Goal: Communication & Community: Answer question/provide support

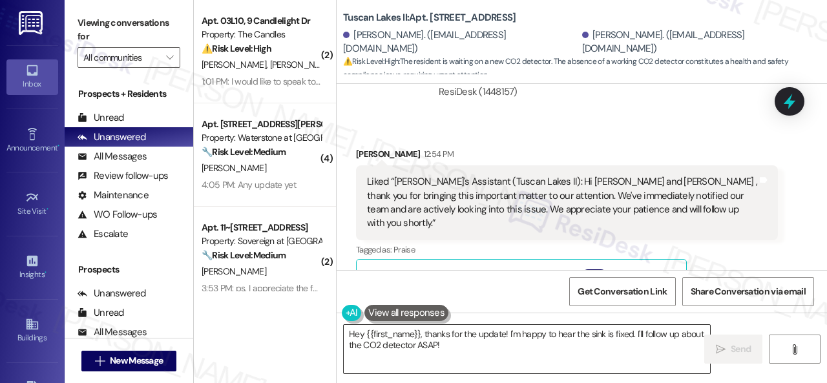
scroll to position [1292, 0]
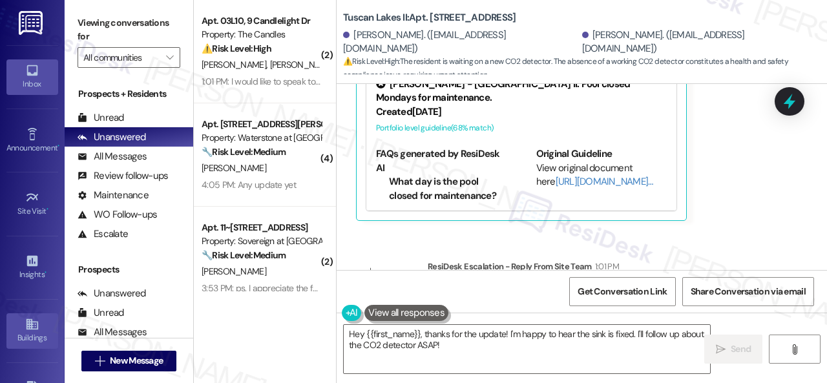
drag, startPoint x: 461, startPoint y: 350, endPoint x: 54, endPoint y: 318, distance: 408.1
click at [322, 346] on div "( 2 ) Apt. 03L10, 9 Candlelight Dr Property: The Candles ⚠️ Risk Level: High Th…" at bounding box center [510, 191] width 633 height 383
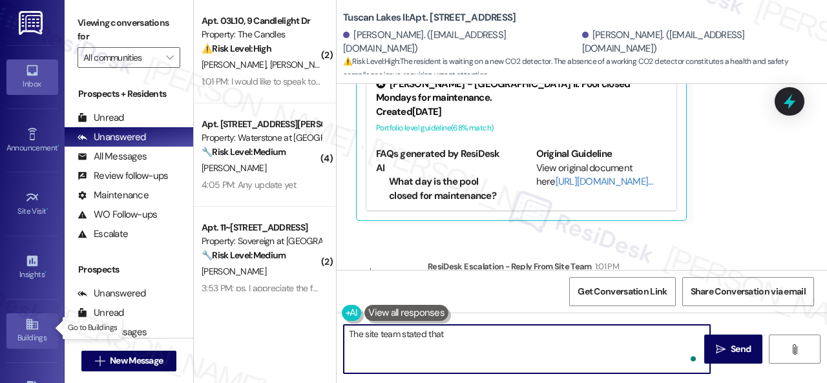
paste textarea "the CO2 detector has been ordered as of 9/15. The order has been expedited for …"
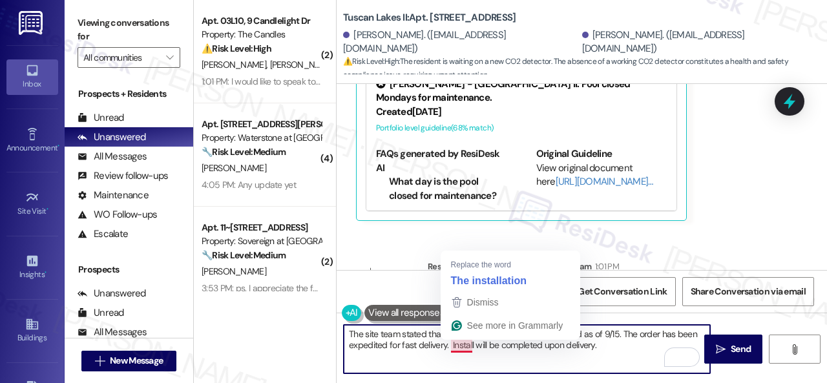
click at [460, 344] on textarea "The site team stated that the CO2 detector has been ordered as of 9/15. The ord…" at bounding box center [527, 349] width 366 height 48
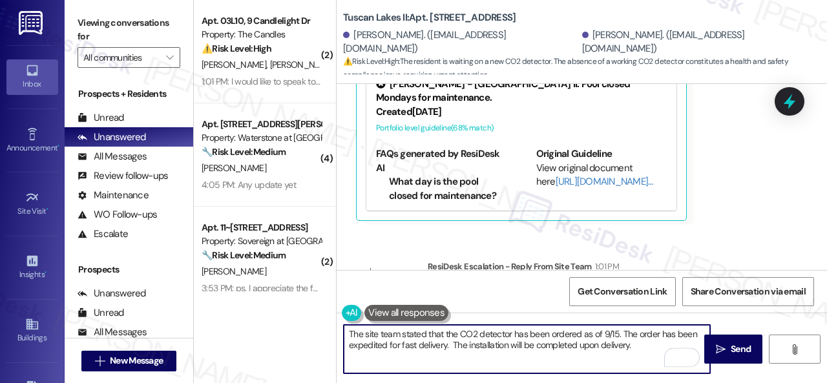
click at [638, 351] on textarea "The site team stated that the CO2 detector has been ordered as of 9/15. The ord…" at bounding box center [527, 349] width 366 height 48
type textarea "The site team stated that the CO2 detector has been ordered as of 9/15. The ord…"
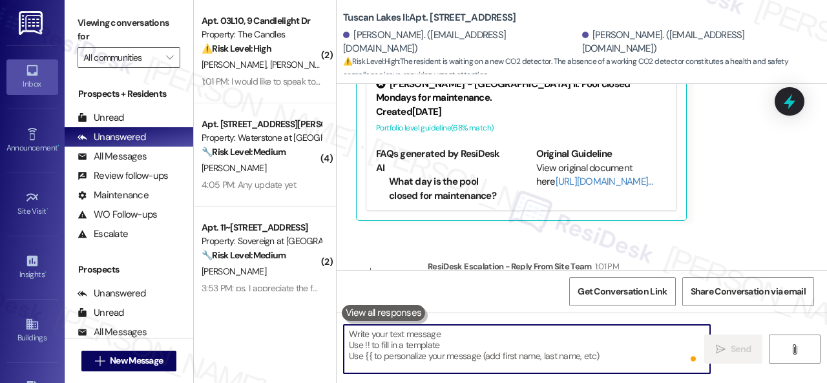
scroll to position [1224, 0]
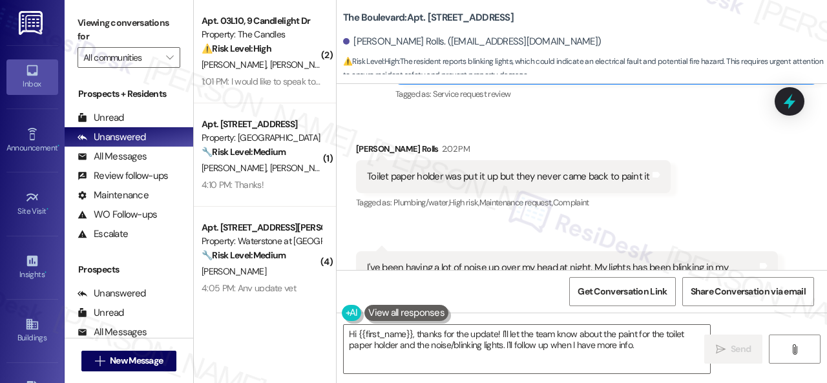
scroll to position [14438, 0]
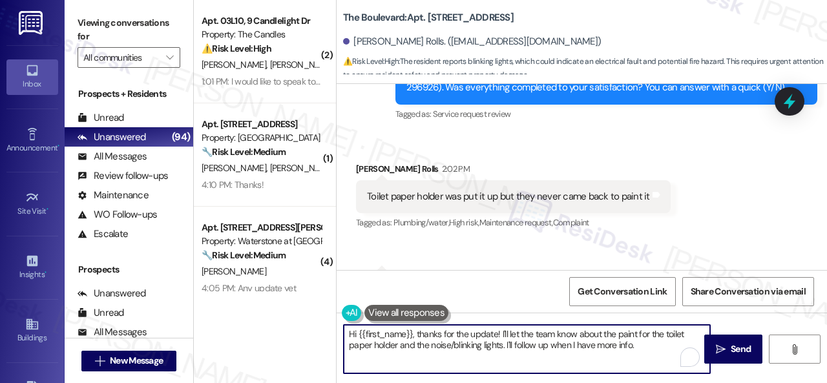
drag, startPoint x: 506, startPoint y: 347, endPoint x: 638, endPoint y: 347, distance: 132.4
click at [638, 347] on textarea "Hi {{first_name}}, thanks for the update! I'll let the team know about the pain…" at bounding box center [527, 349] width 366 height 48
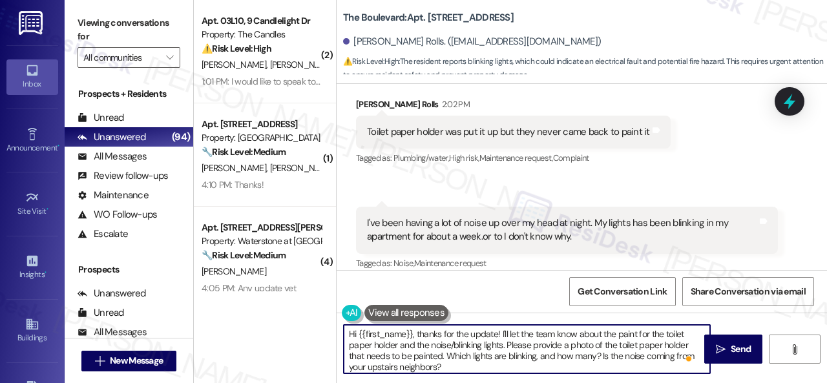
click at [441, 361] on textarea "Hi {{first_name}}, thanks for the update! I'll let the team know about the pain…" at bounding box center [527, 349] width 366 height 48
click at [536, 369] on textarea "Hi {{first_name}}, thanks for the update! I'll let the team know about the pain…" at bounding box center [527, 349] width 366 height 48
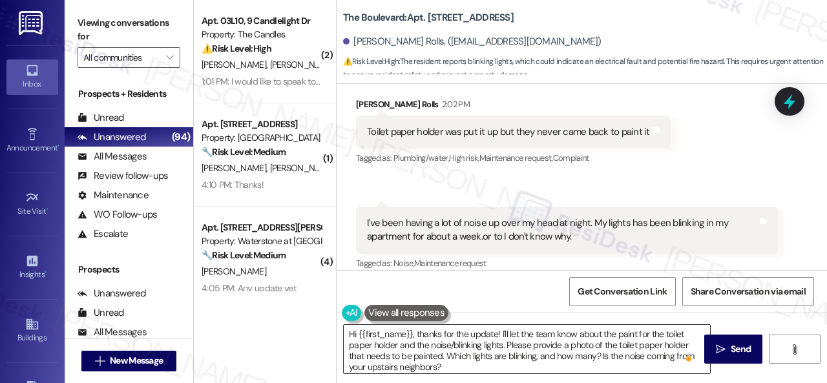
click at [563, 366] on textarea "Hi {{first_name}}, thanks for the update! I'll let the team know about the pain…" at bounding box center [527, 349] width 366 height 48
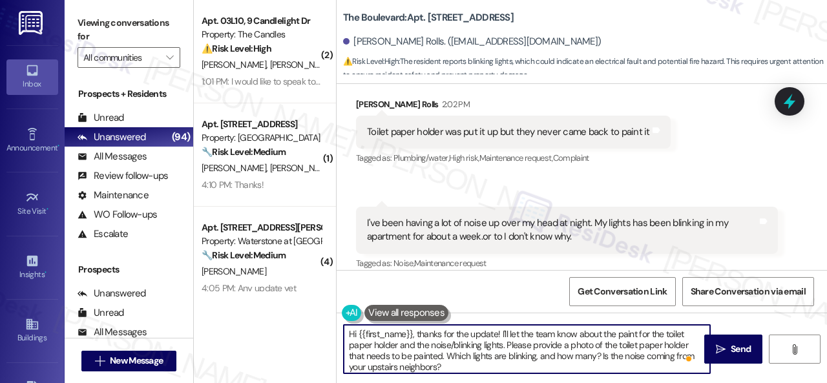
click at [496, 369] on textarea "Hi {{first_name}}, thanks for the update! I'll let the team know about the pain…" at bounding box center [527, 349] width 366 height 48
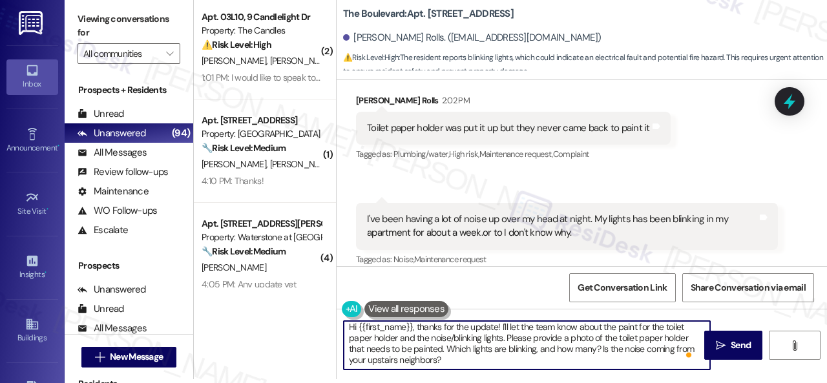
scroll to position [22, 0]
paste textarea "Note: Due to limited availability, our maintenance team isn't able to call or s…"
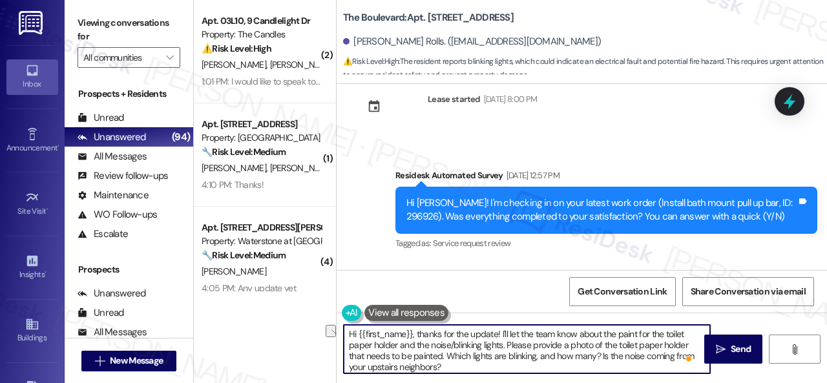
drag, startPoint x: 420, startPoint y: 331, endPoint x: 319, endPoint y: 332, distance: 100.8
click at [319, 332] on div "( 2 ) Apt. 03L10, 9 Candlelight Dr Property: The Candles ⚠️ Risk Level: High Th…" at bounding box center [510, 191] width 633 height 383
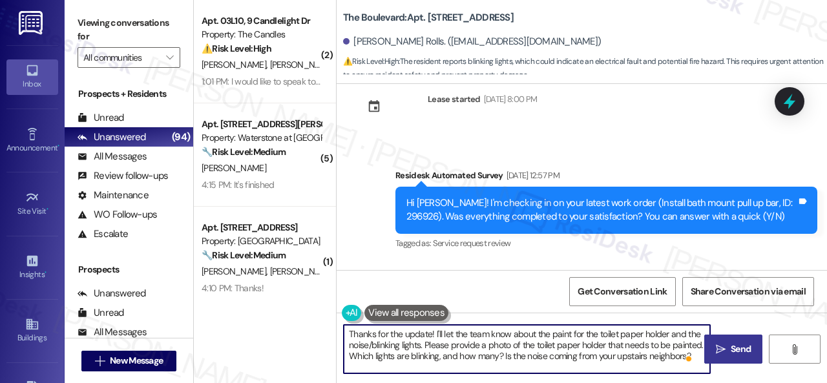
type textarea "Thanks for the update! I'll let the team know about the paint for the toilet pa…"
click at [734, 335] on button " Send" at bounding box center [733, 349] width 58 height 29
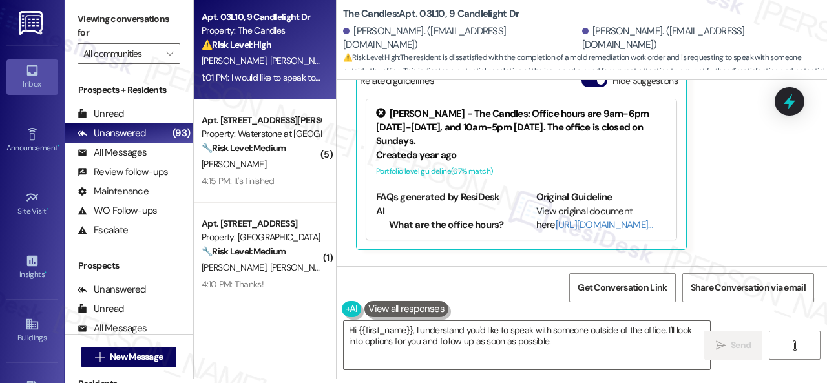
scroll to position [12163, 0]
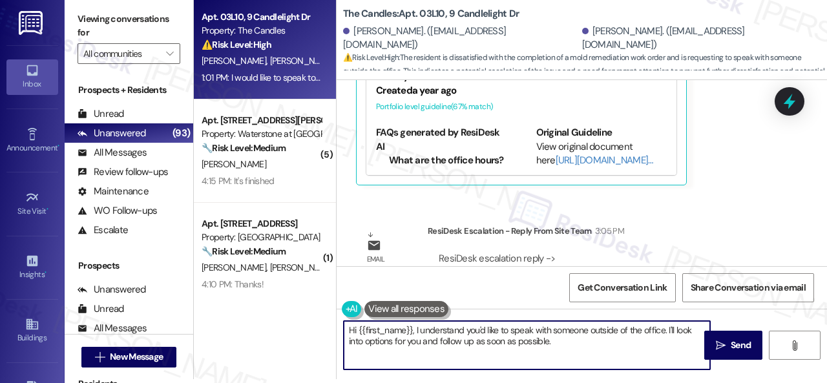
drag, startPoint x: 356, startPoint y: 333, endPoint x: 588, endPoint y: 364, distance: 233.4
click at [588, 364] on textarea "Hi {{first_name}}, I understand you'd like to speak with someone outside of the…" at bounding box center [527, 345] width 366 height 48
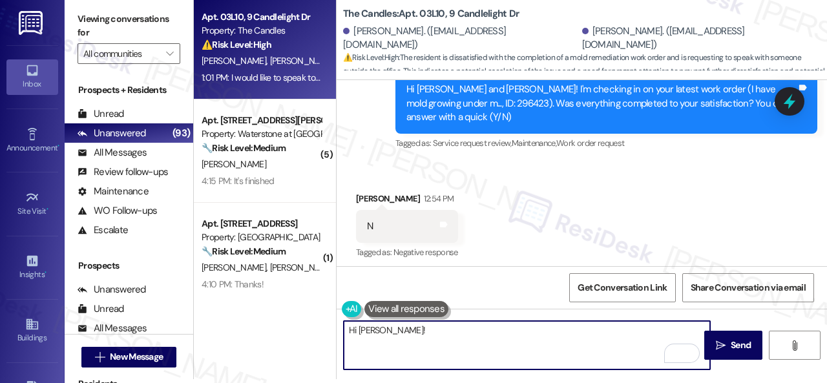
scroll to position [11452, 0]
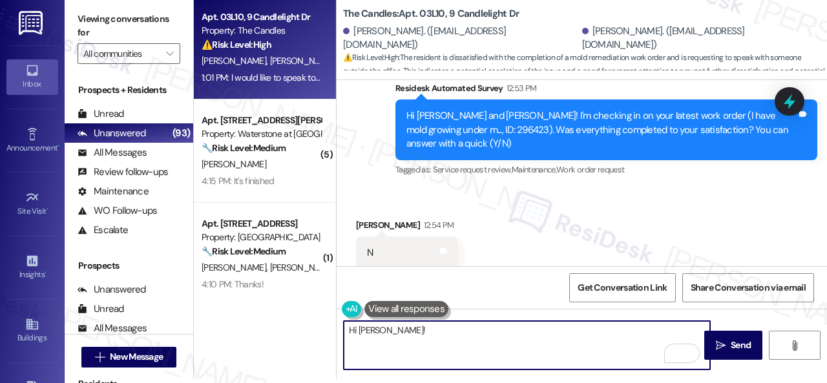
paste textarea "! The site team stated that the maintenance staff resolved the matter by doing …"
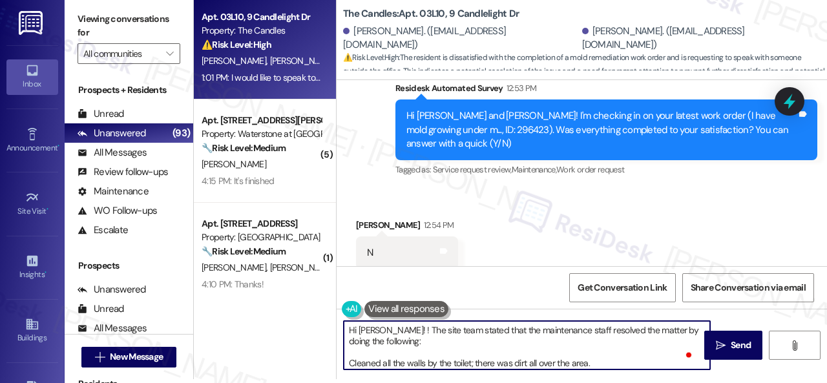
scroll to position [0, 0]
click at [391, 326] on textarea "Hi Latasha! ! The site team stated that the maintenance staff resolved the matt…" at bounding box center [527, 345] width 366 height 48
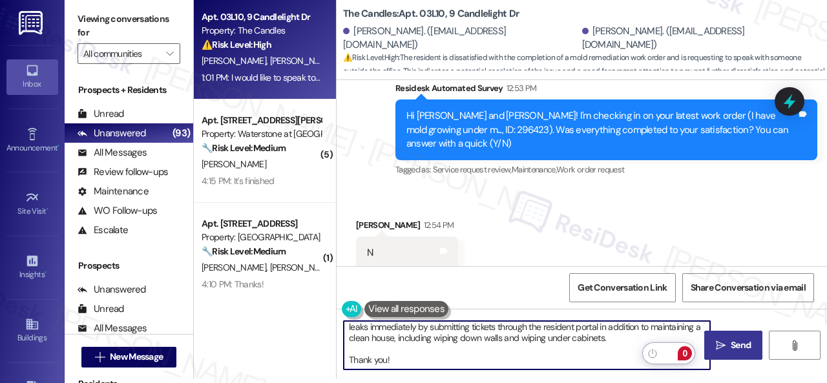
type textarea "Hi Latasha! The site team stated that the maintenance staff resolved the matter…"
click at [716, 345] on icon "" at bounding box center [721, 345] width 10 height 10
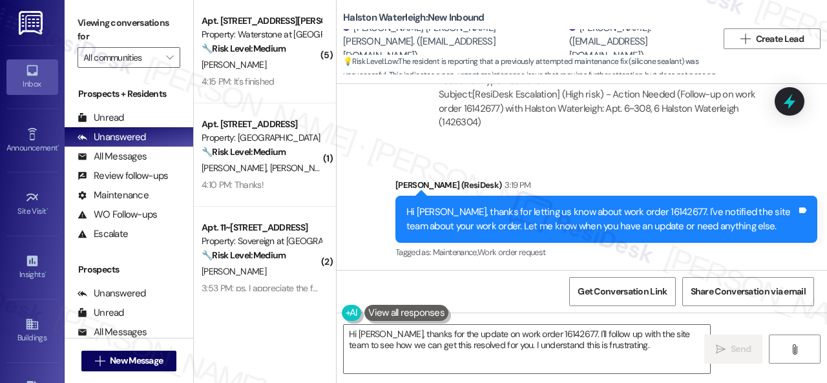
scroll to position [8532, 0]
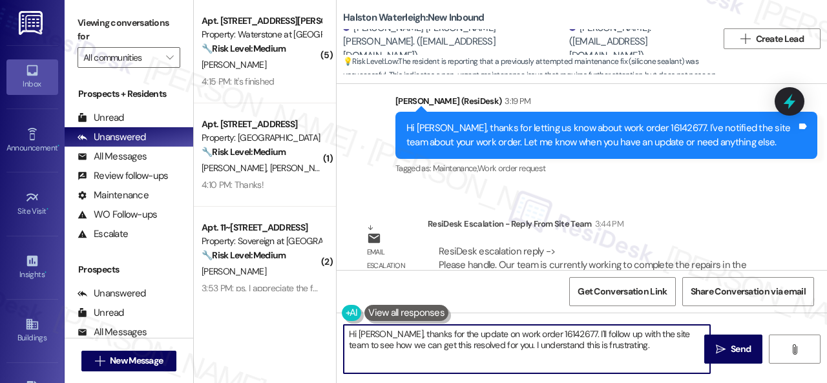
drag, startPoint x: 380, startPoint y: 336, endPoint x: 625, endPoint y: 344, distance: 245.5
click at [625, 344] on textarea "Hi [PERSON_NAME], thanks for the update on work order 16142677. I'll follow up …" at bounding box center [527, 349] width 366 height 48
paste textarea "! The site team stated that their team is currently working to complete the rep…"
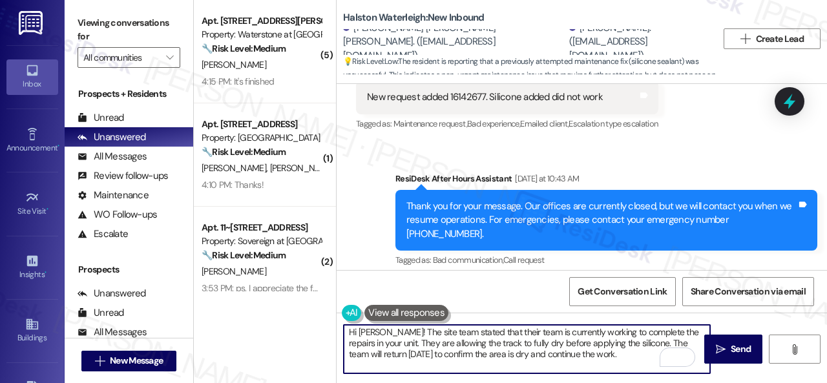
scroll to position [0, 0]
type textarea "Hi Rafael! The site team stated that their team is currently working to complet…"
click at [734, 353] on span "Send" at bounding box center [740, 349] width 20 height 14
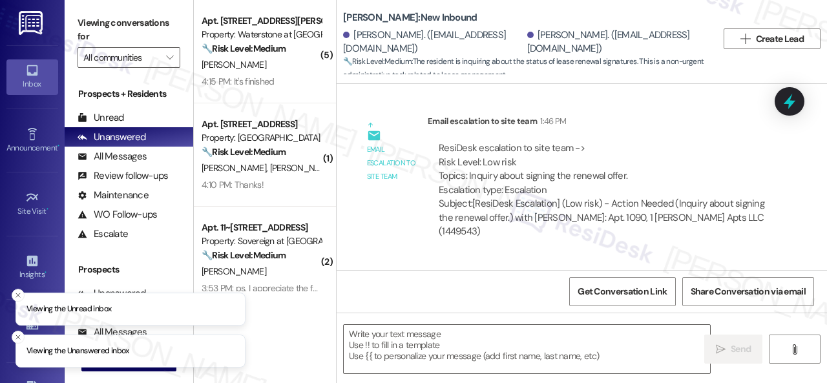
scroll to position [426, 0]
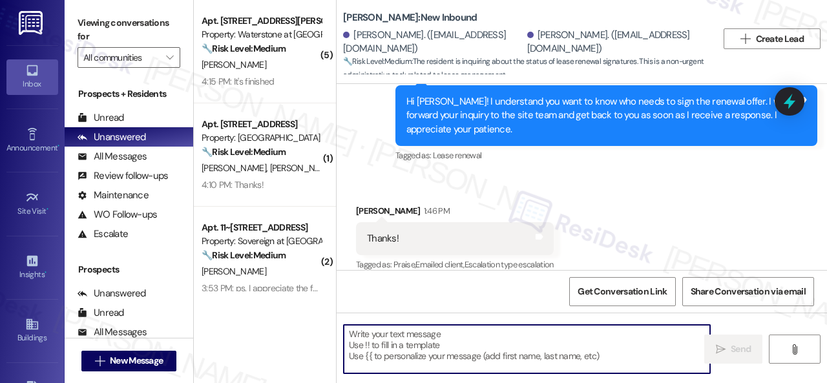
click at [375, 353] on textarea at bounding box center [527, 349] width 366 height 48
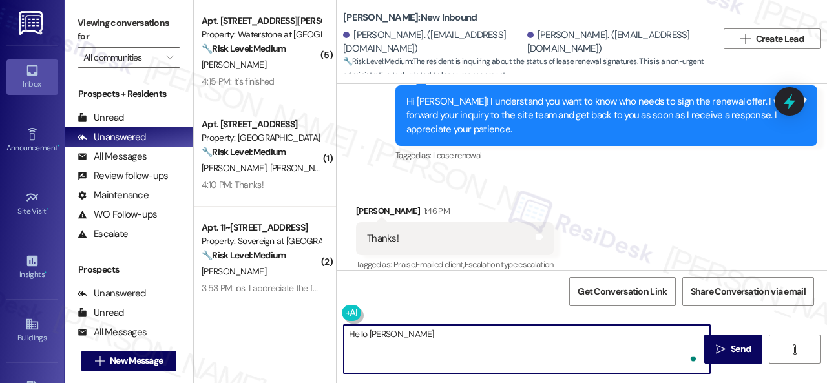
paste textarea "! The site team stated that all three documents will be sent [DATE] for all thr…"
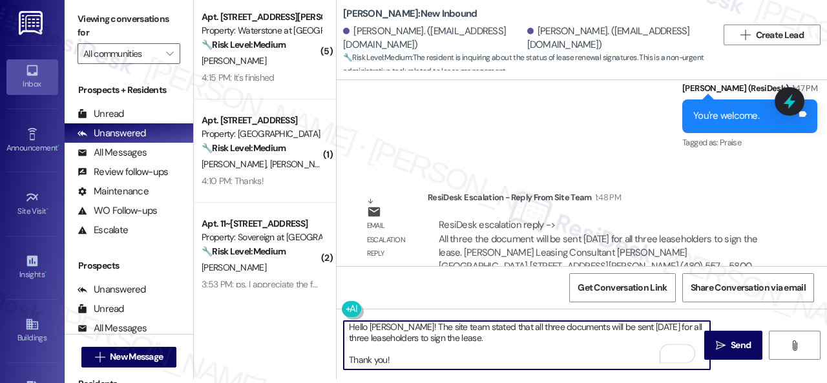
scroll to position [0, 0]
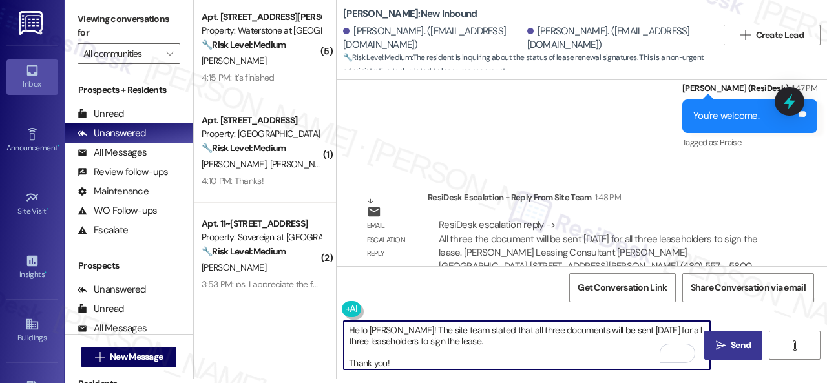
type textarea "Hello Kayti! The site team stated that all three documents will be sent today f…"
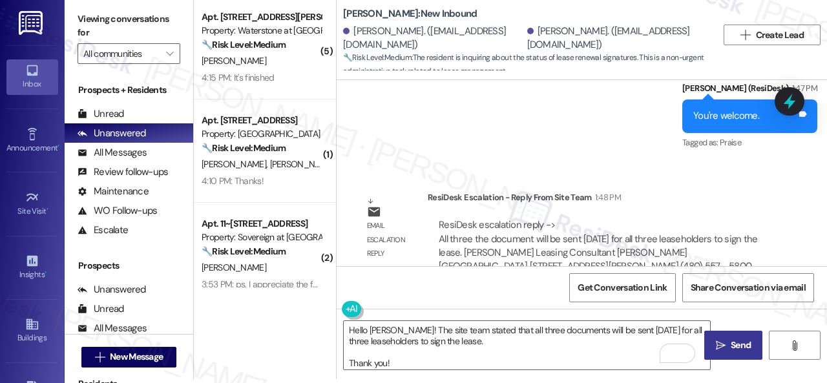
click at [730, 346] on span "Send" at bounding box center [740, 345] width 20 height 14
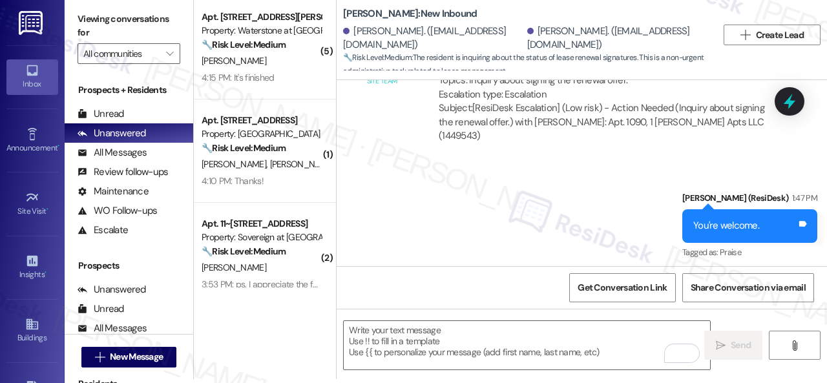
scroll to position [827, 0]
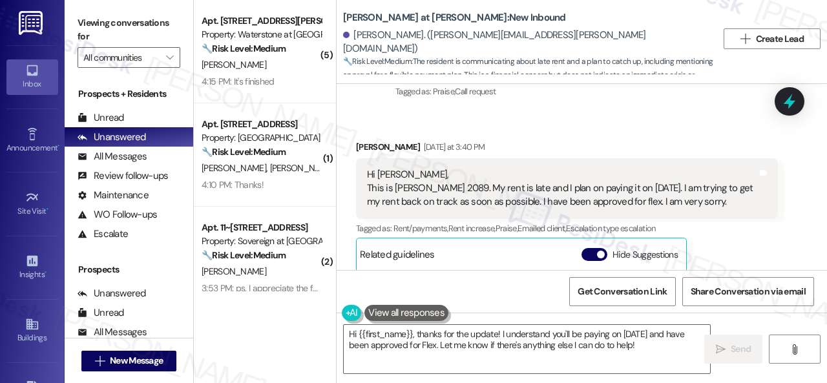
scroll to position [1624, 0]
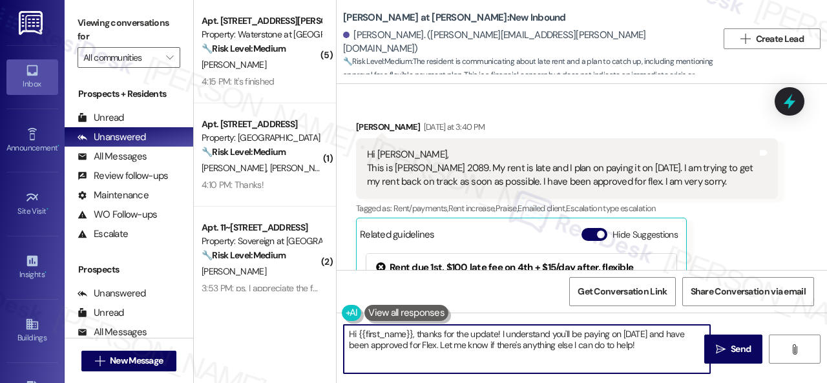
drag, startPoint x: 411, startPoint y: 334, endPoint x: 661, endPoint y: 367, distance: 252.2
click at [661, 367] on textarea "Hi {{first_name}}, thanks for the update! I understand you'll be paying on [DAT…" at bounding box center [527, 349] width 366 height 48
paste textarea "! The site team stated that at this time, there is still a balance on your acco…"
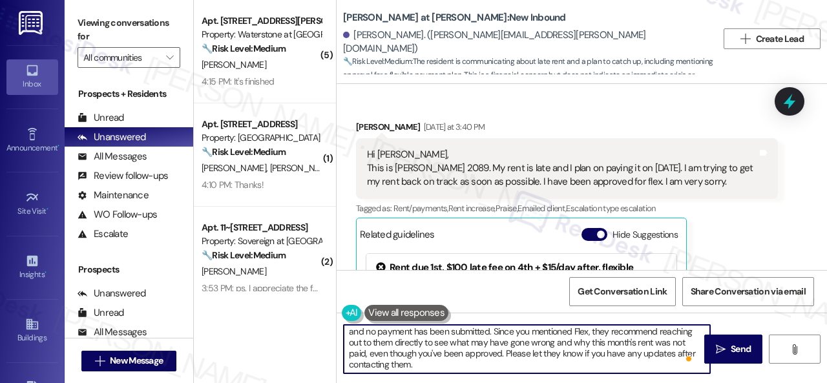
scroll to position [0, 0]
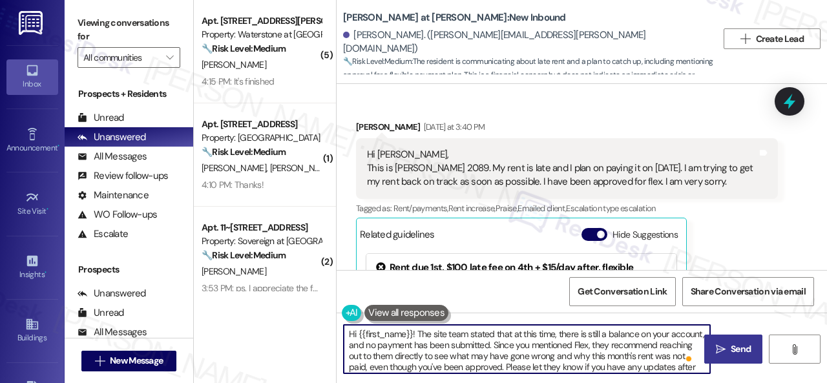
type textarea "Hi {{first_name}}! The site team stated that at this time, there is still a bal…"
click at [721, 351] on span " Send" at bounding box center [733, 349] width 41 height 14
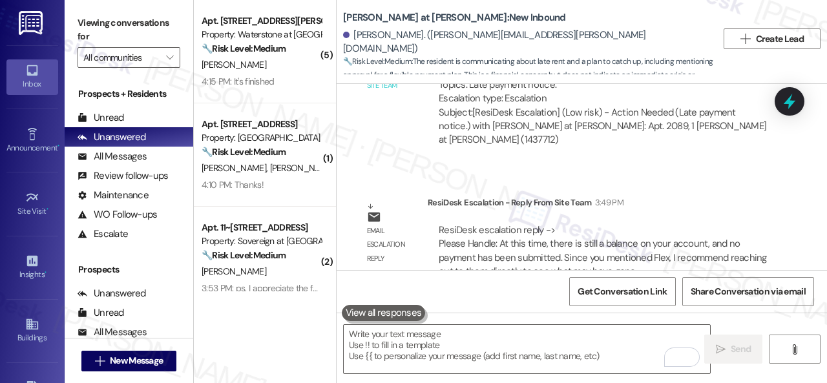
scroll to position [2167, 0]
